Goal: Browse casually: Explore the website without a specific task or goal

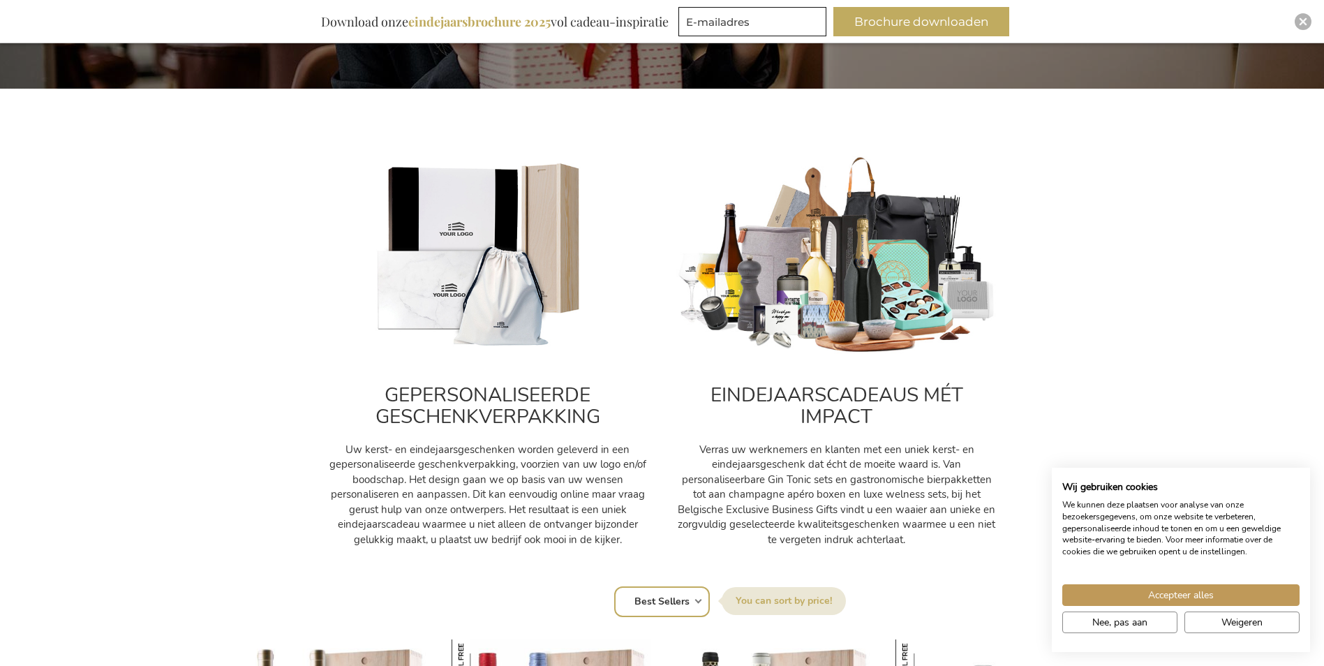
scroll to position [419, 0]
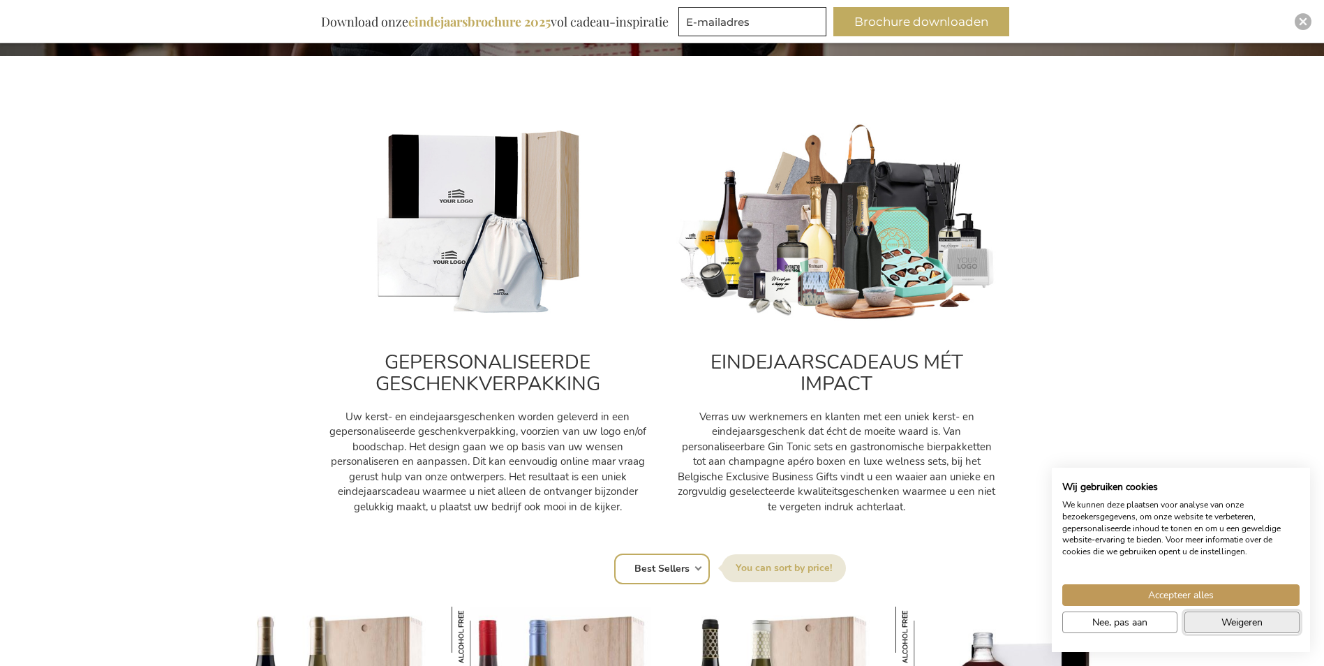
click at [1263, 621] on span "Weigeren" at bounding box center [1242, 622] width 41 height 15
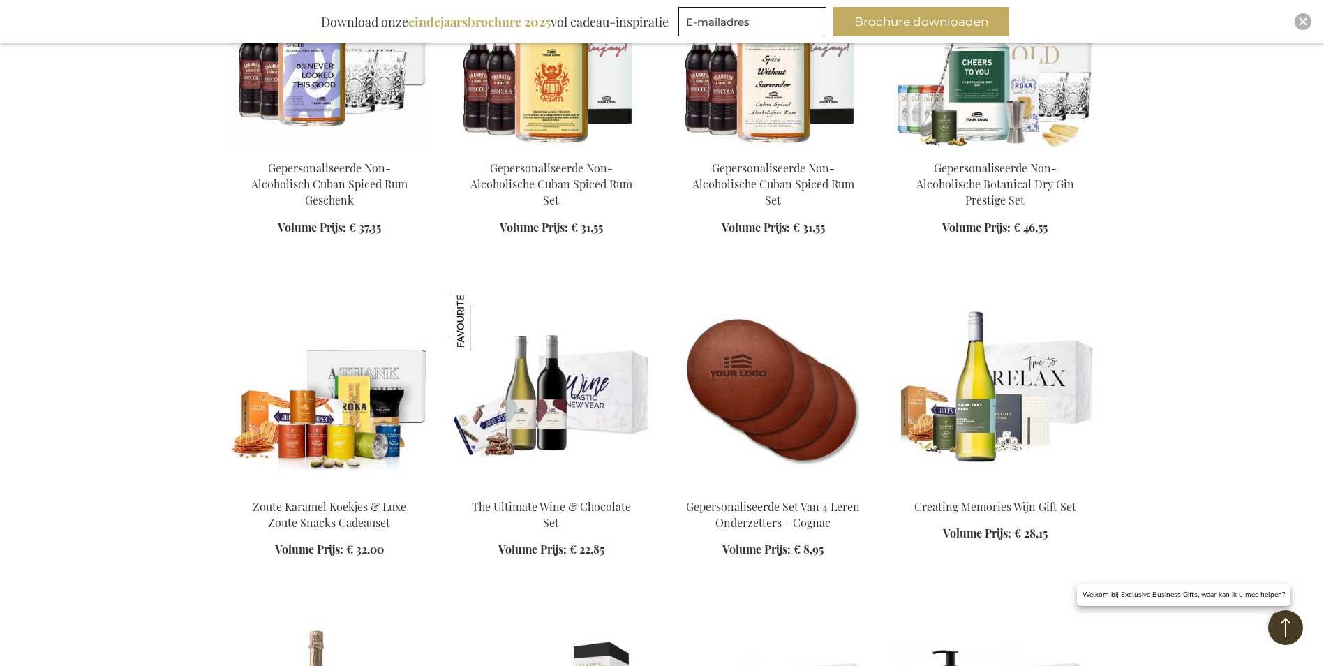
scroll to position [1745, 0]
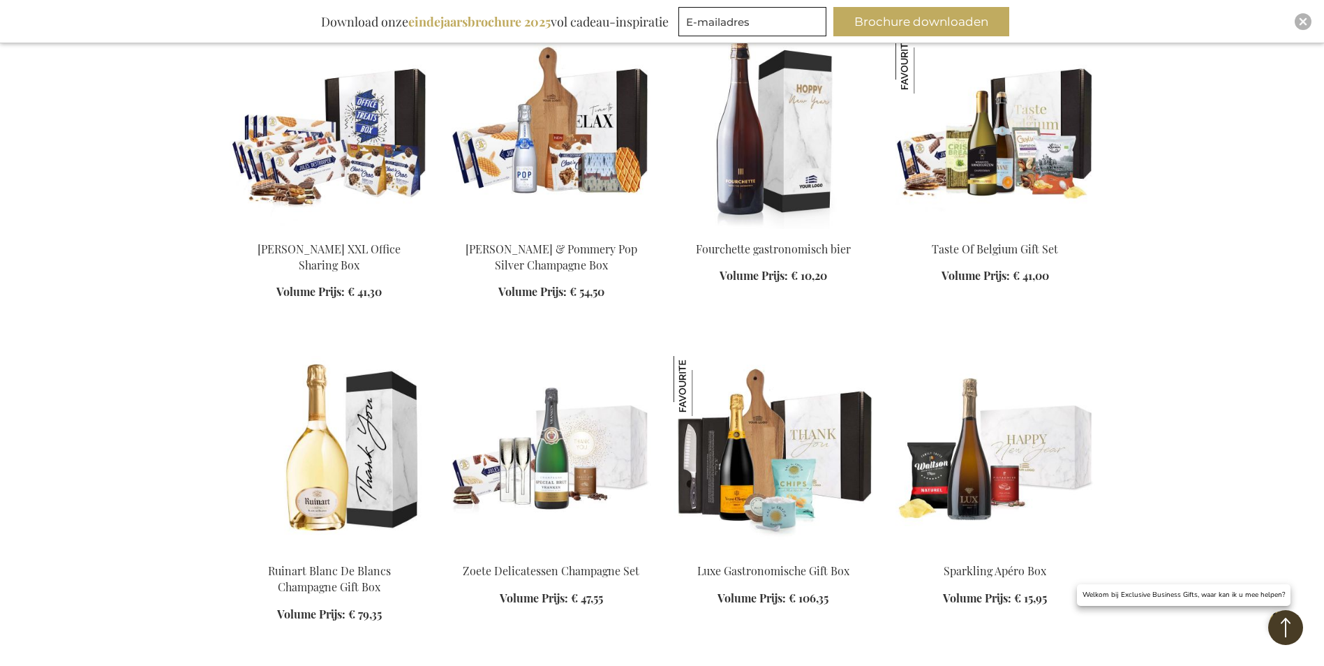
scroll to position [2653, 0]
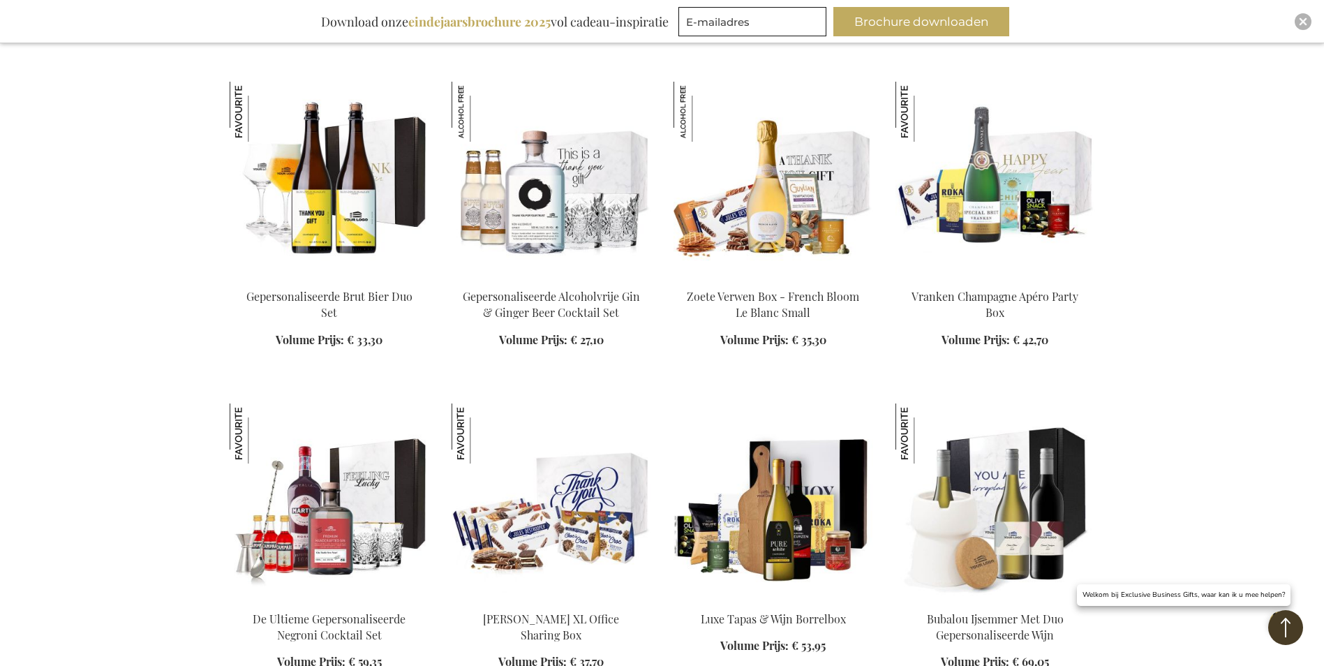
scroll to position [3561, 0]
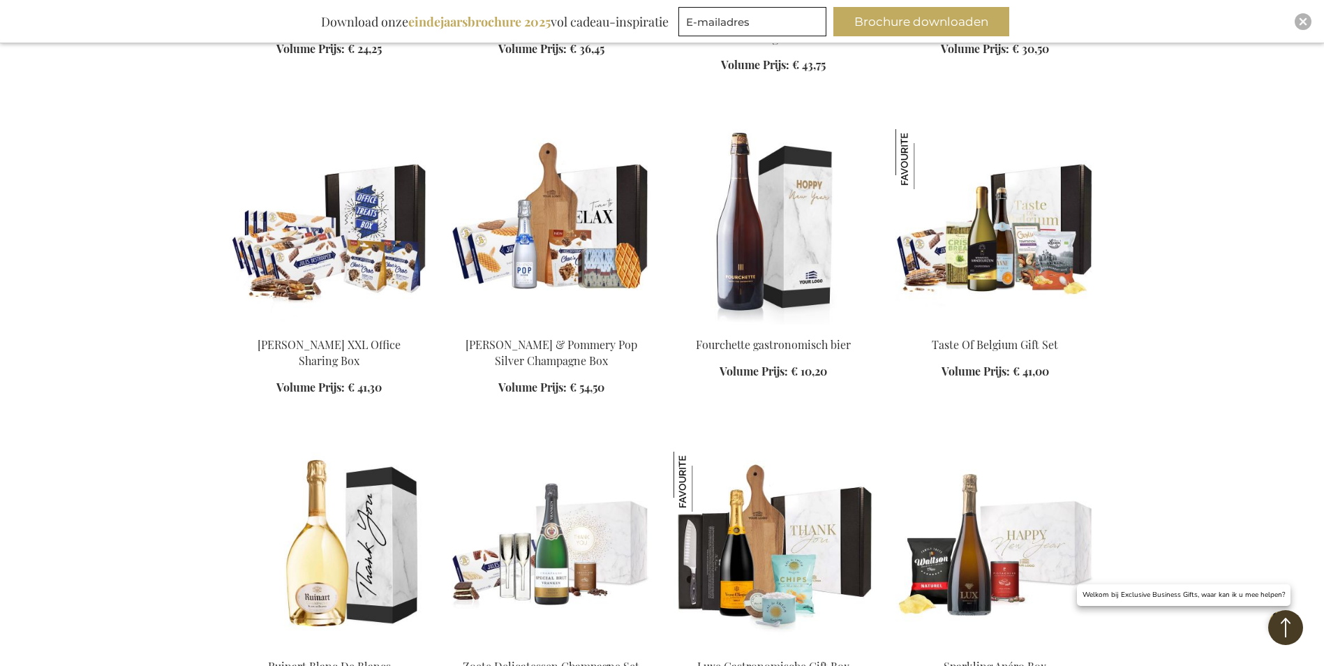
scroll to position [2513, 0]
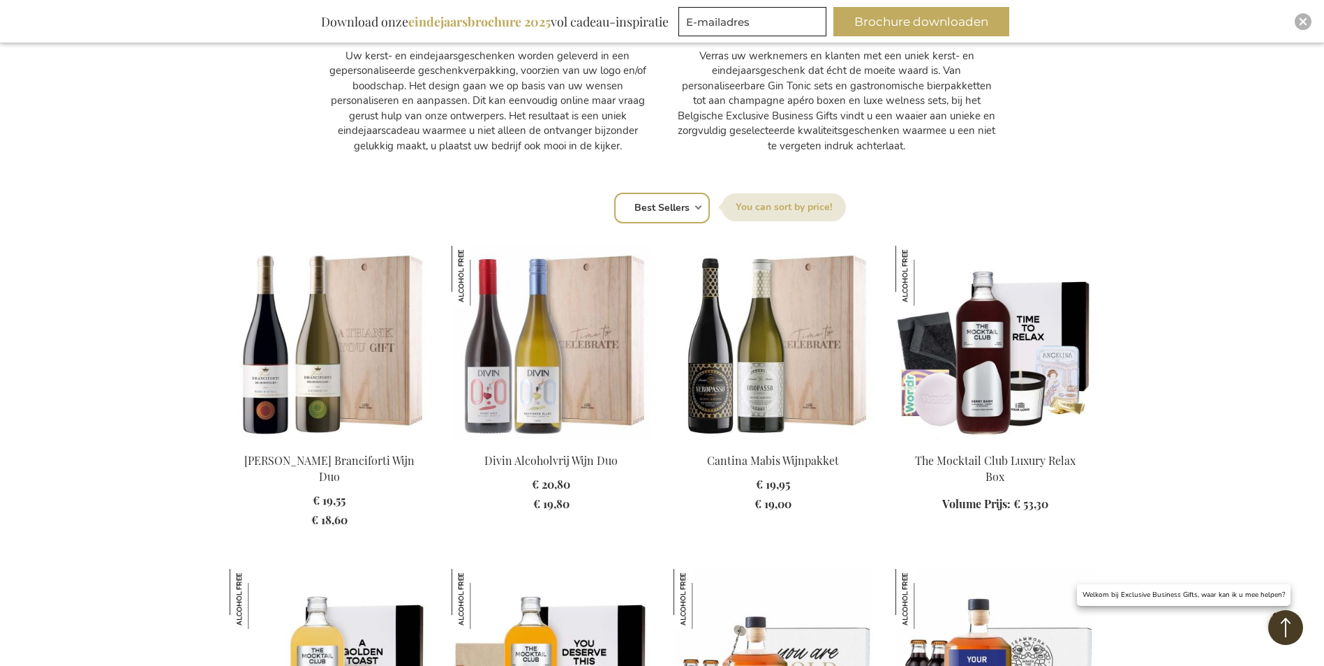
scroll to position [628, 0]
